Goal: Check status

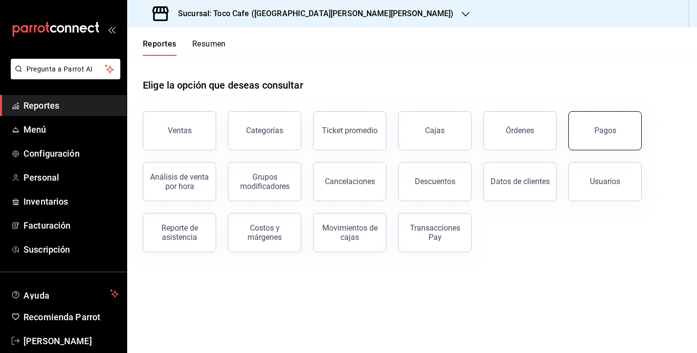
click at [621, 124] on button "Pagos" at bounding box center [604, 130] width 73 height 39
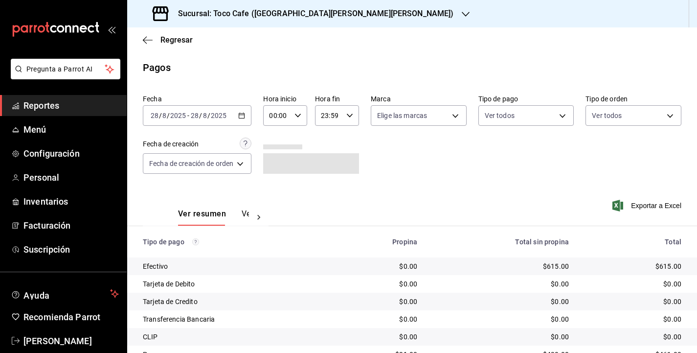
click at [235, 115] on div "[DATE] [DATE] - [DATE] [DATE]" at bounding box center [197, 115] width 109 height 21
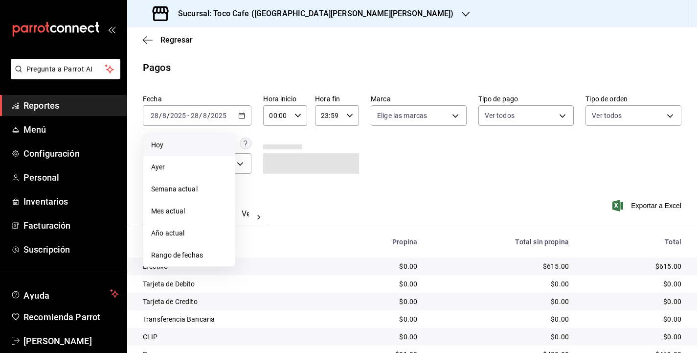
click at [199, 141] on span "Hoy" at bounding box center [189, 145] width 76 height 10
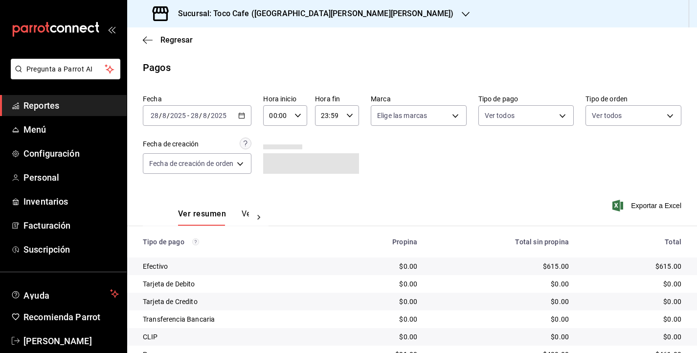
click at [436, 163] on div "Fecha [DATE] [DATE] - [DATE] [DATE] Hora inicio 00:00 Hora inicio Hora fin 23:5…" at bounding box center [412, 137] width 538 height 95
